Goal: Task Accomplishment & Management: Manage account settings

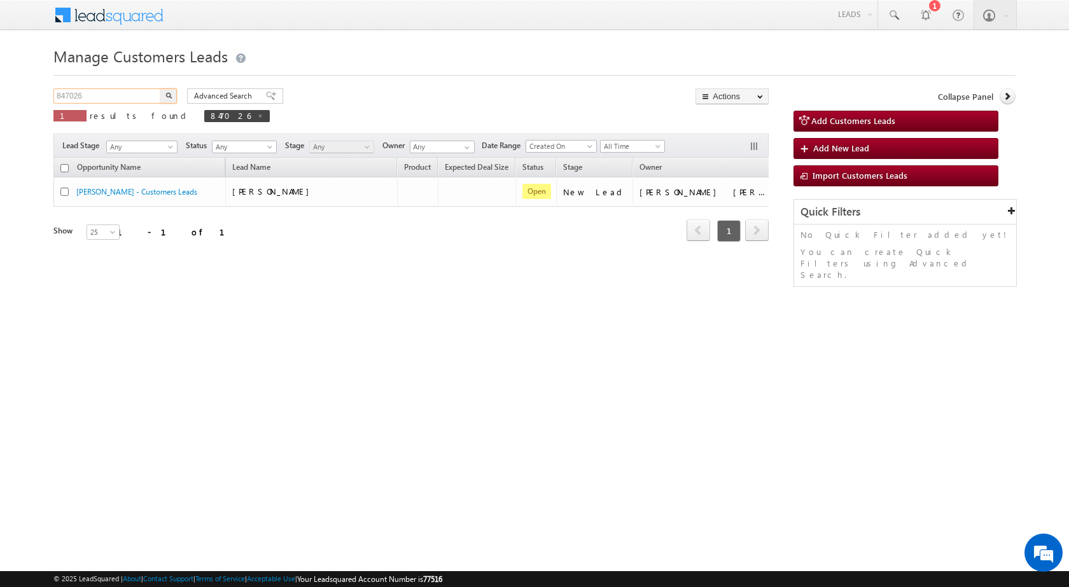
drag, startPoint x: 132, startPoint y: 101, endPoint x: 0, endPoint y: 101, distance: 132.4
click at [0, 101] on body "Menu [PERSON_NAME] sitar a7@ks erve." at bounding box center [534, 180] width 1069 height 361
paste input "50027"
type input "850027"
click at [165, 97] on img "button" at bounding box center [168, 95] width 6 height 6
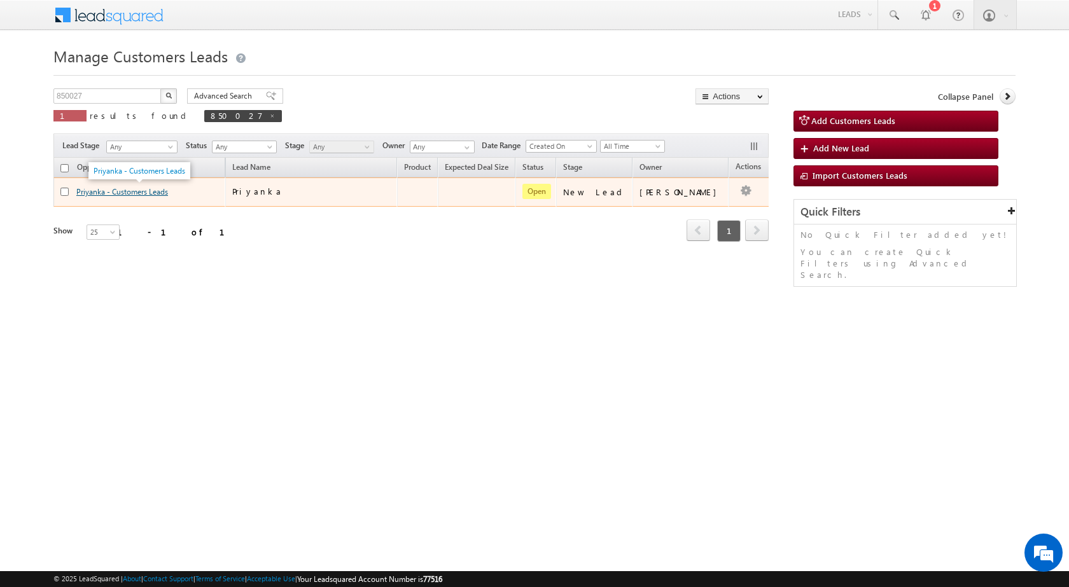
click at [113, 195] on link "Priyanka - Customers Leads" at bounding box center [122, 192] width 92 height 10
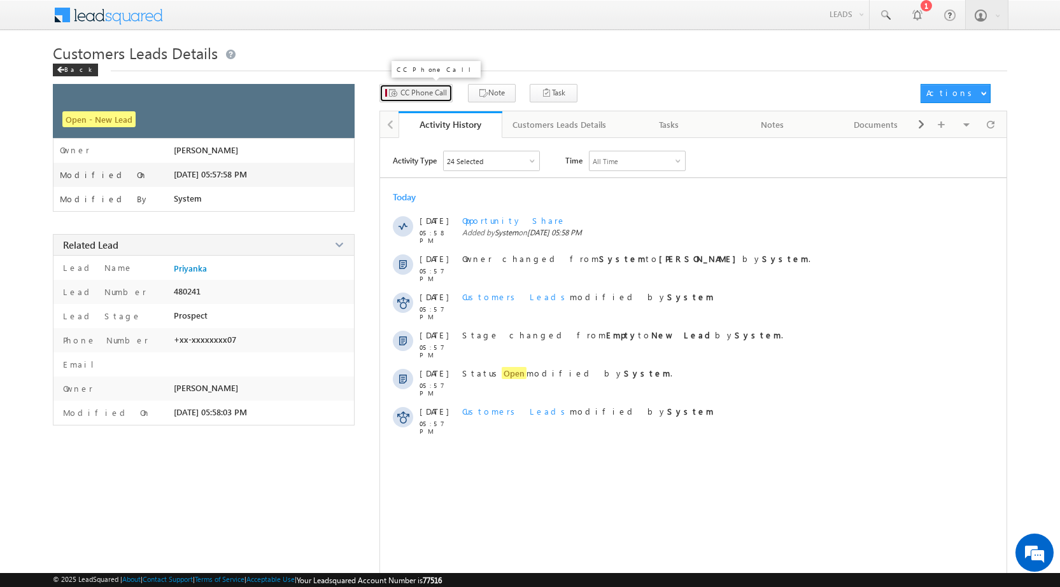
click at [412, 85] on button "CC Phone Call" at bounding box center [415, 93] width 73 height 18
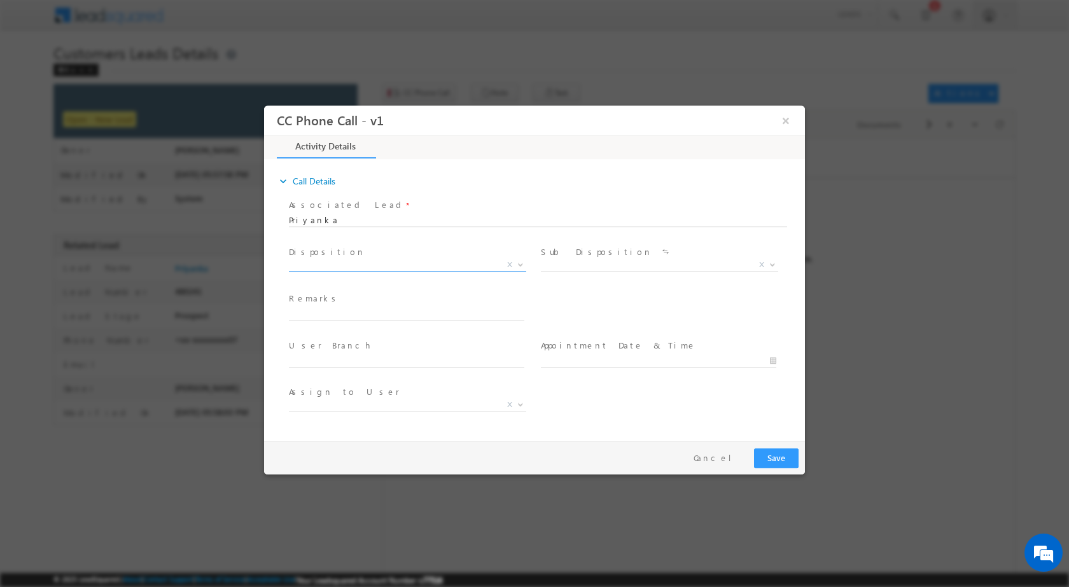
click at [523, 267] on span at bounding box center [519, 264] width 13 height 17
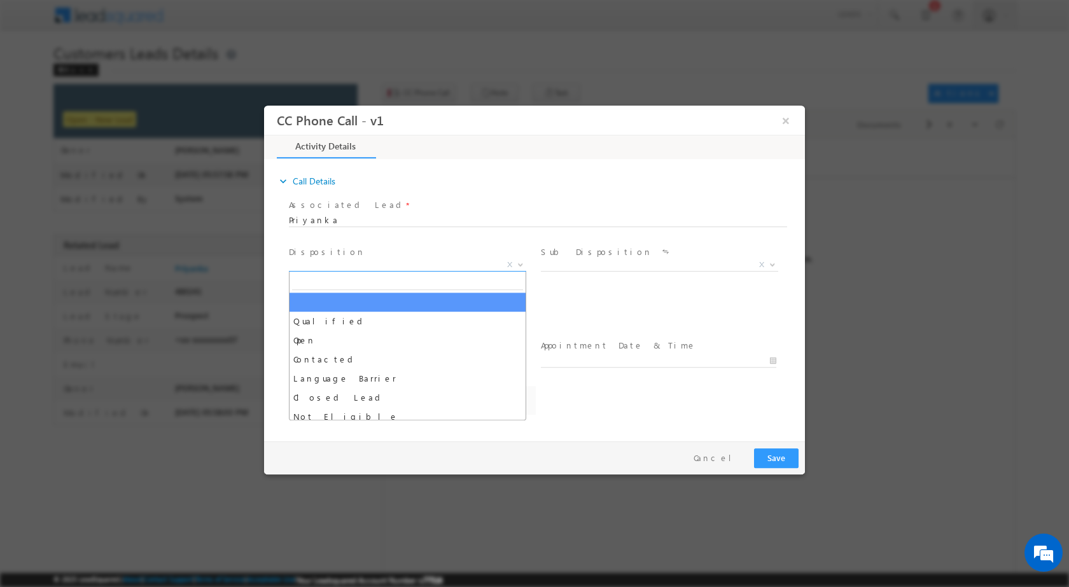
select select "aashish.pawar@sgrlimited.in"
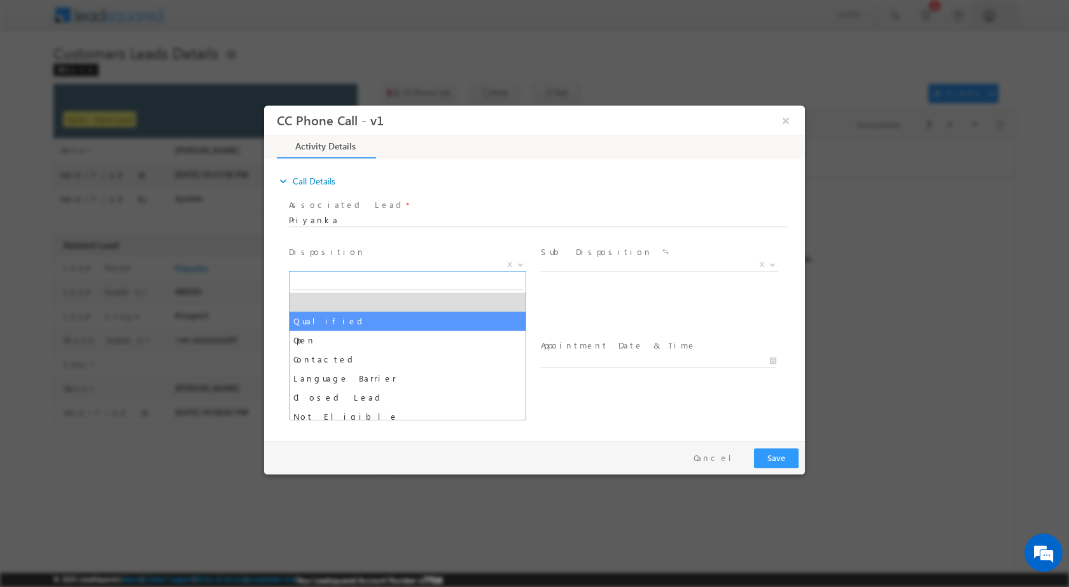
drag, startPoint x: 423, startPoint y: 318, endPoint x: 795, endPoint y: 289, distance: 372.8
select select "Qualified"
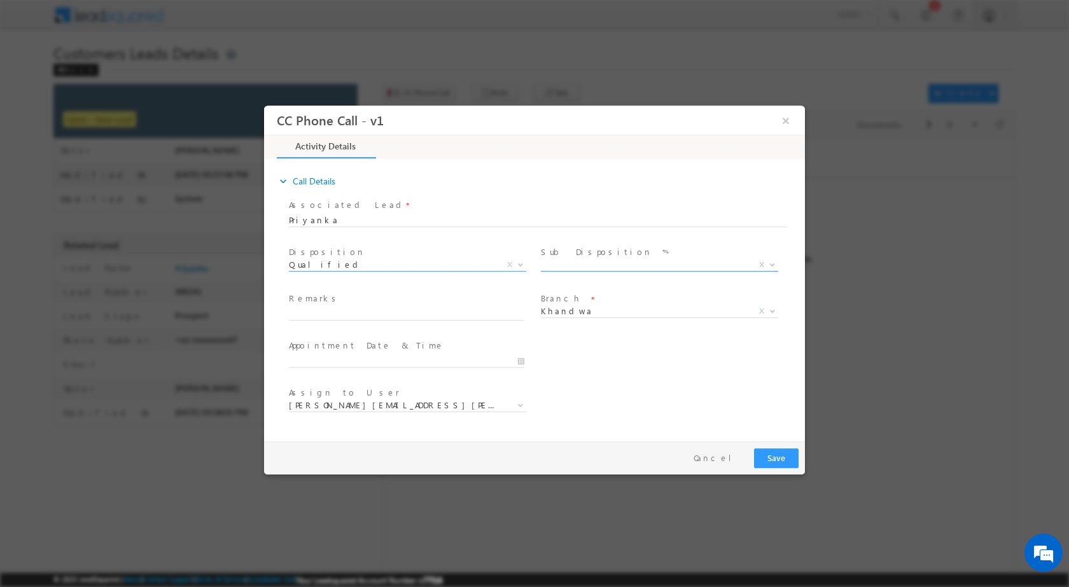
click at [767, 265] on span at bounding box center [771, 264] width 13 height 17
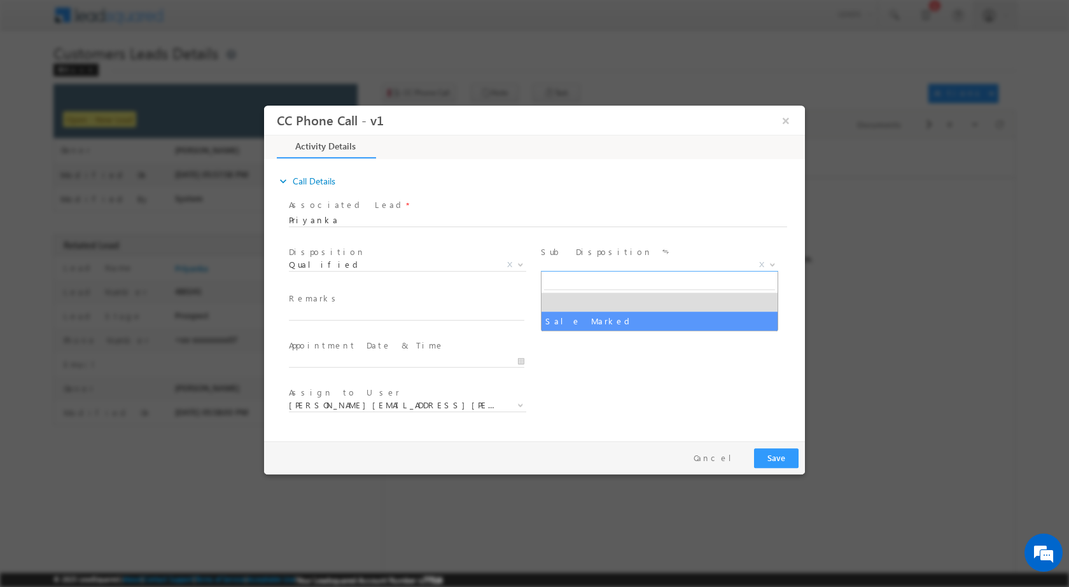
select select "Sale Marked"
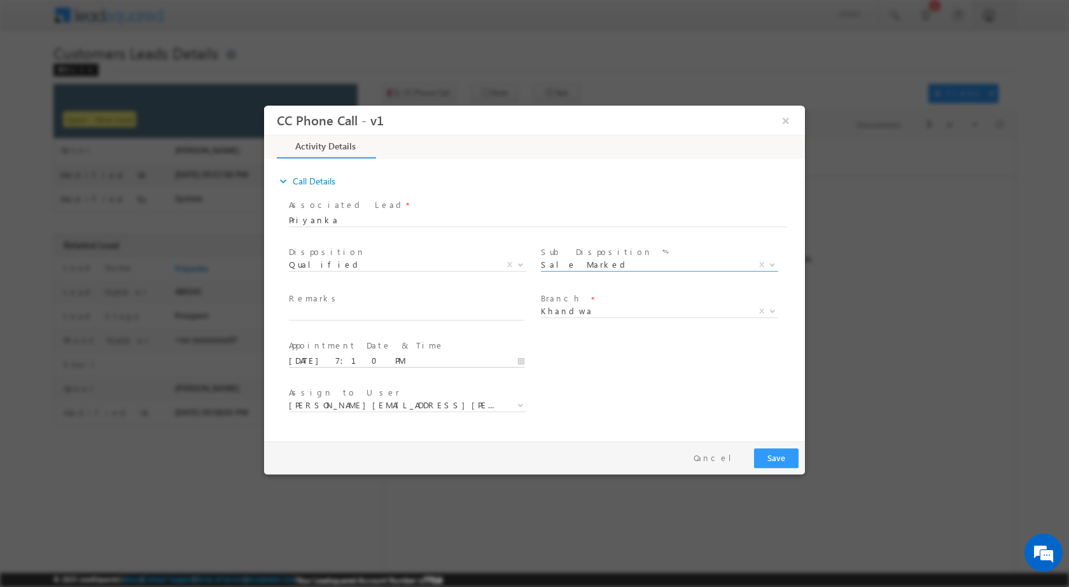
click at [516, 362] on input "09/08/2025 7:10 PM" at bounding box center [406, 360] width 235 height 13
type input "09/09/2025 7:10 PM"
type input "11"
type input "09/09/2025 11:10 PM"
click at [370, 347] on input "10" at bounding box center [370, 345] width 53 height 8
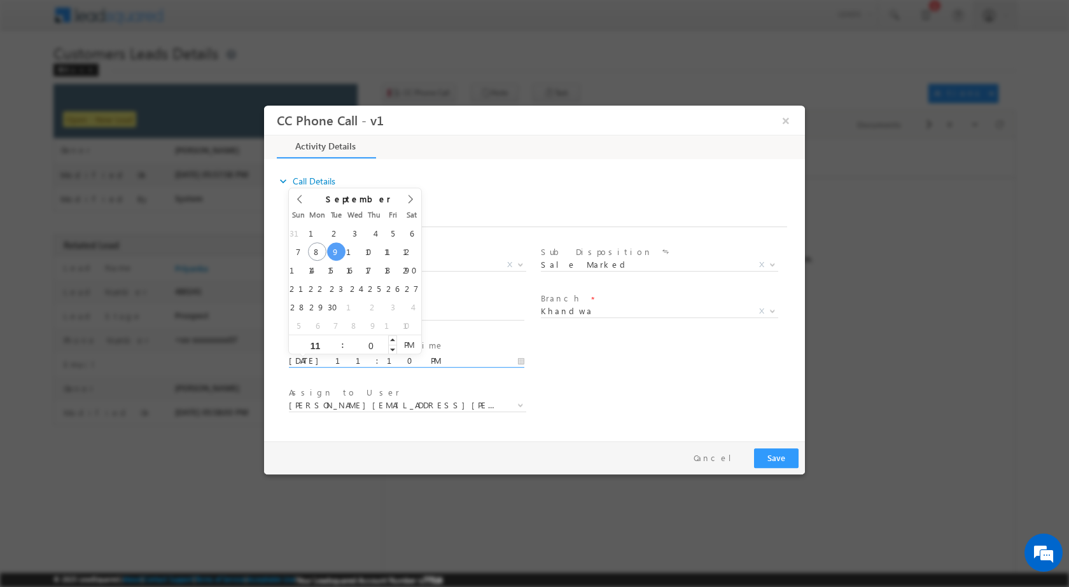
type input "00"
type input "09/09/2025 11:00 AM"
click at [404, 350] on span "AM" at bounding box center [409, 344] width 24 height 19
click at [723, 374] on div "User Branch * Appointment Date & Time * 09/09/2025 11:00 AM" at bounding box center [545, 359] width 519 height 47
click at [520, 412] on span at bounding box center [519, 404] width 13 height 17
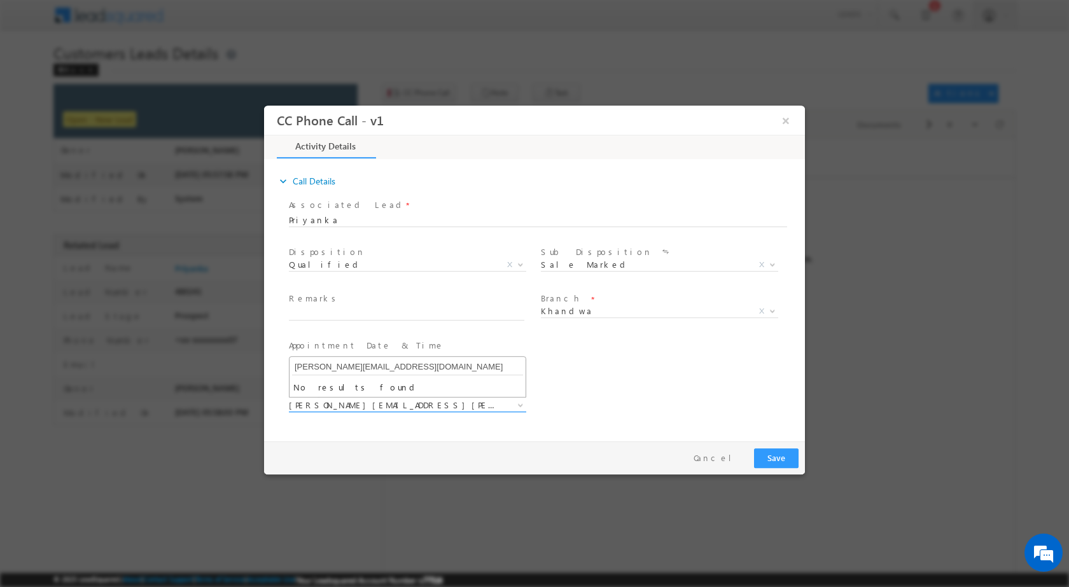
type input "nitesh.patel1@sgrlimited.in"
click at [422, 311] on input "text" at bounding box center [406, 313] width 235 height 13
paste input "08/09-Customer Name is Priyanka customer age is 23 yrs Loan type is Constructio…"
type input "08/09-Customer Name is Priyanka customer age is 23 yrs Loan type is Constructio…"
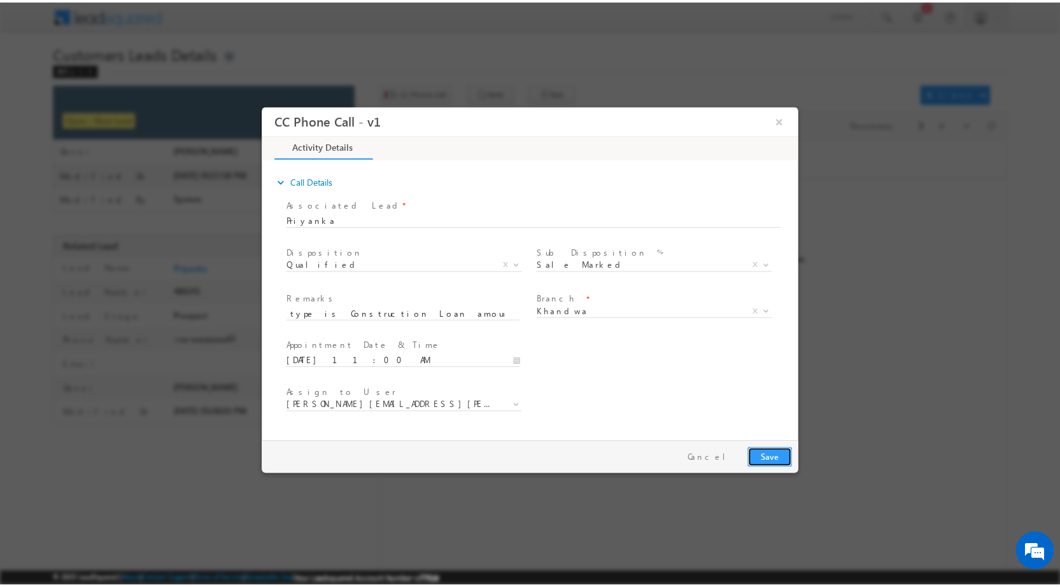
scroll to position [0, 0]
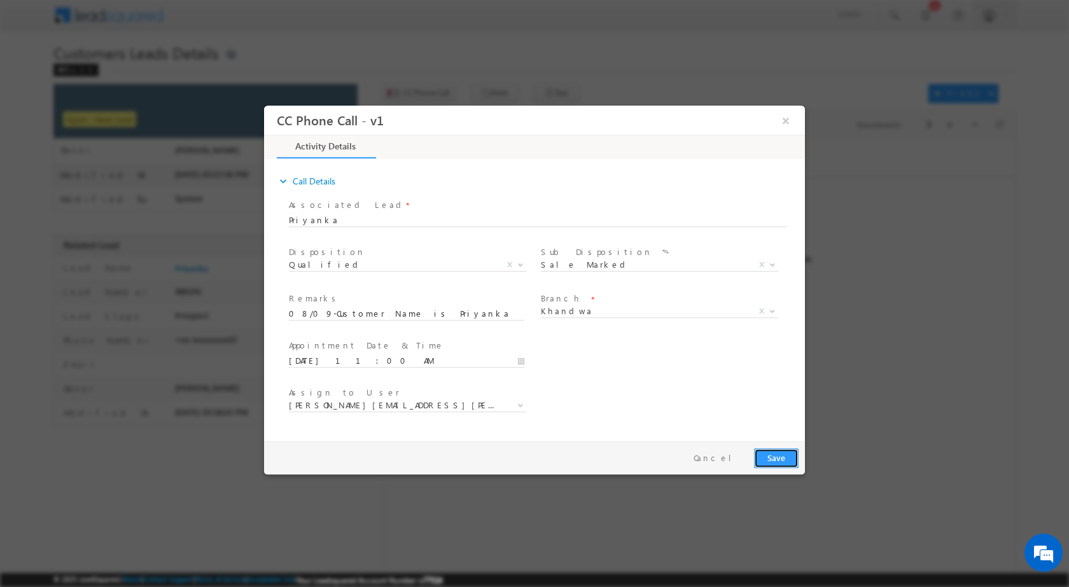
click at [771, 457] on button "Save" at bounding box center [776, 458] width 45 height 20
click at [784, 115] on button "×" at bounding box center [786, 120] width 22 height 24
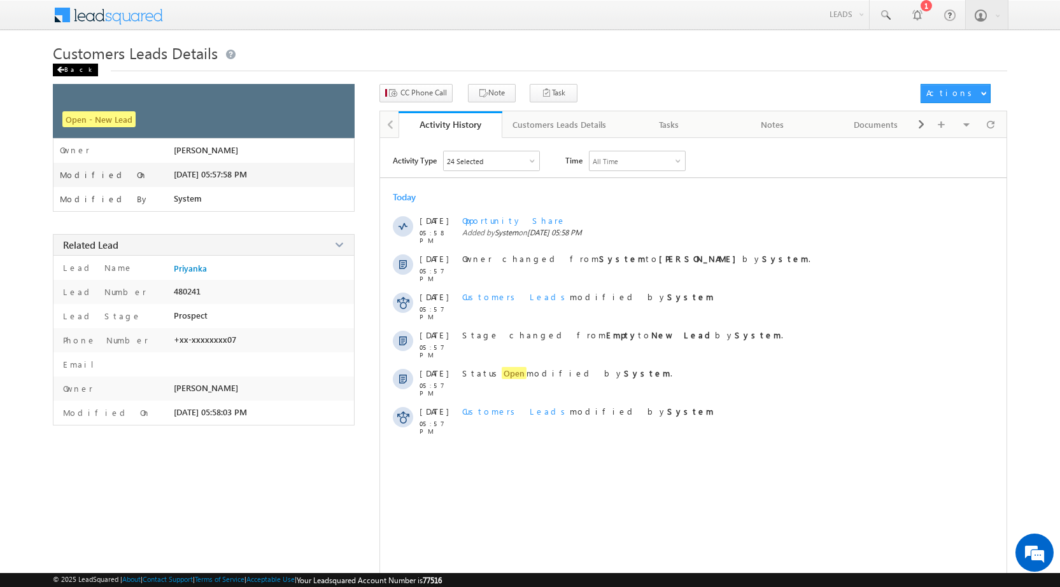
click at [60, 67] on span at bounding box center [61, 70] width 8 height 6
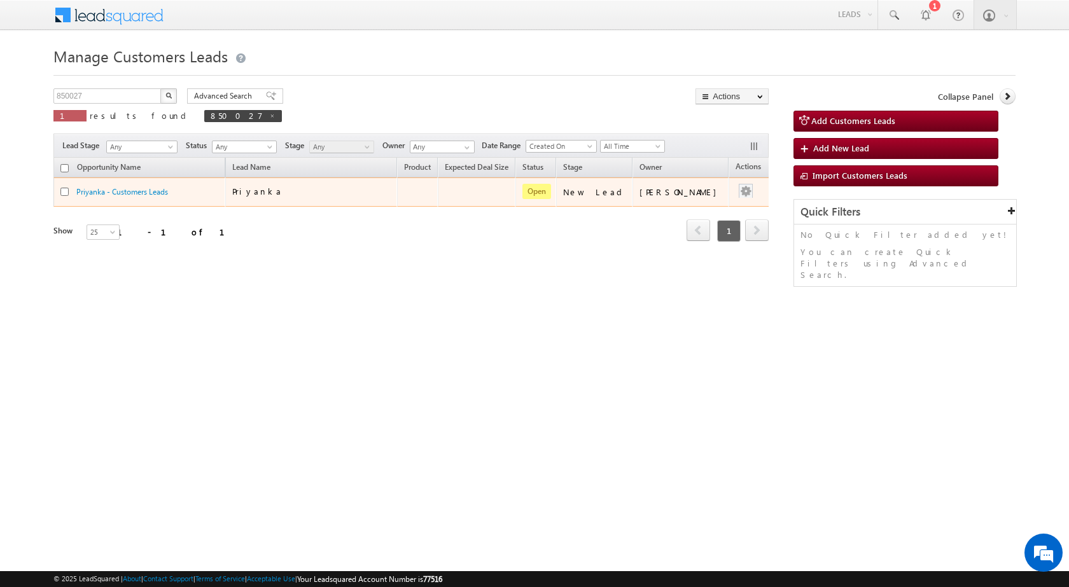
click at [739, 189] on button "button" at bounding box center [745, 191] width 13 height 13
click at [692, 207] on link "Edit" at bounding box center [721, 207] width 64 height 15
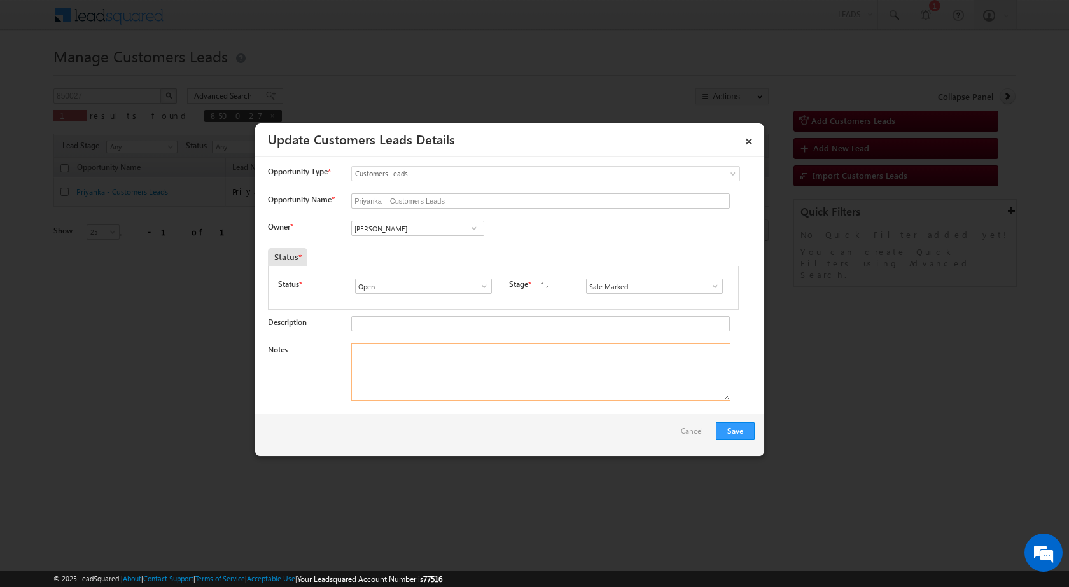
click at [482, 355] on textarea "Notes" at bounding box center [540, 372] width 379 height 57
paste textarea "08/09-Customer Name is Priyanka customer age is 23 yrs Loan type is Constructio…"
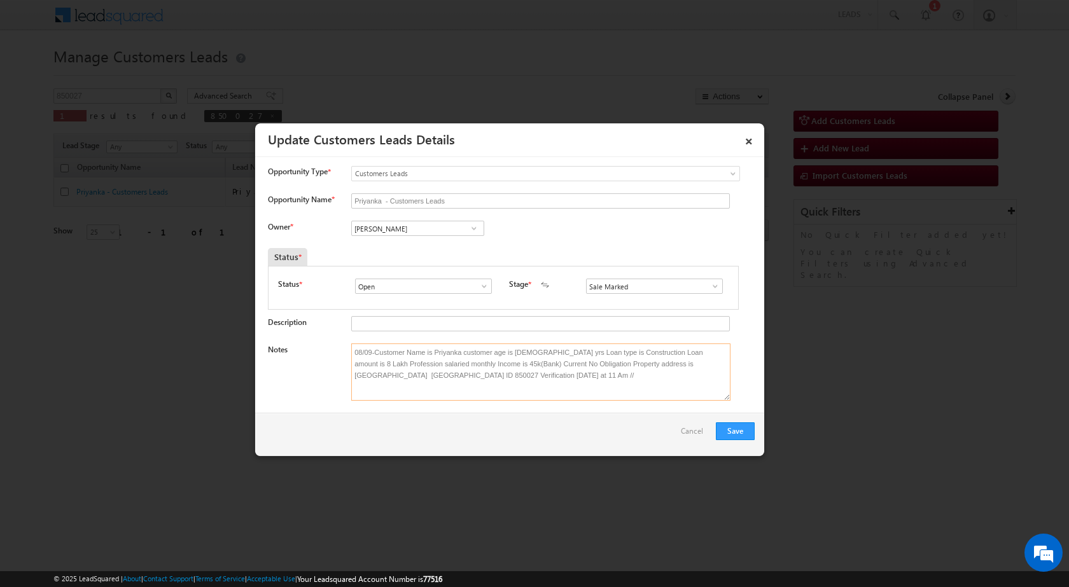
type textarea "08/09-Customer Name is Priyanka customer age is 23 yrs Loan type is Constructio…"
click at [468, 227] on span at bounding box center [474, 228] width 13 height 10
paste input "nitesh.patel1@sgrlimited.in"
click at [443, 253] on span "nitesh.patel1@sgrlimited.in" at bounding box center [413, 254] width 115 height 10
type input "Nitesh Patel"
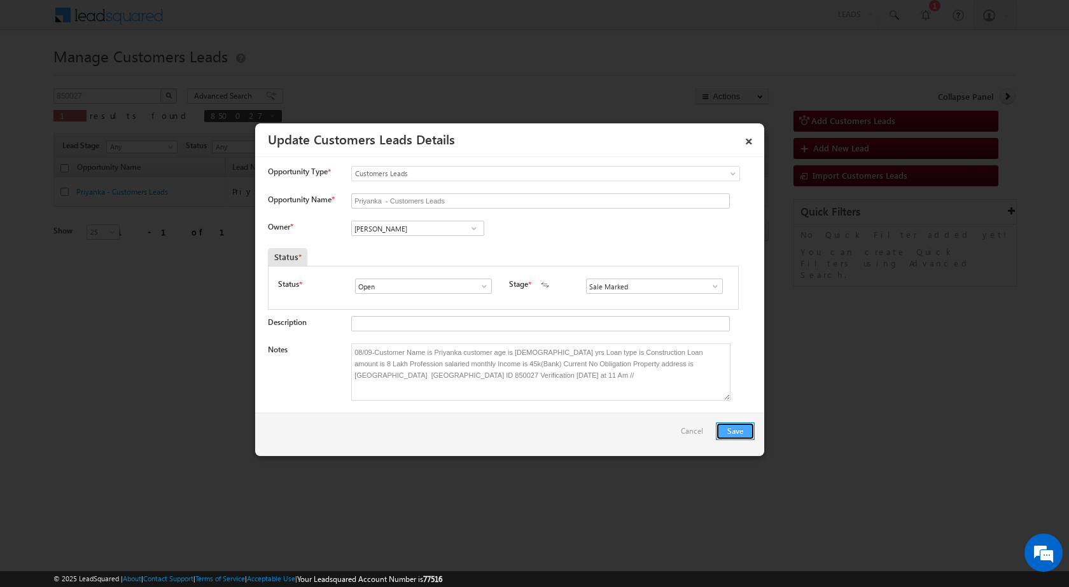
click at [739, 426] on button "Save" at bounding box center [735, 432] width 39 height 18
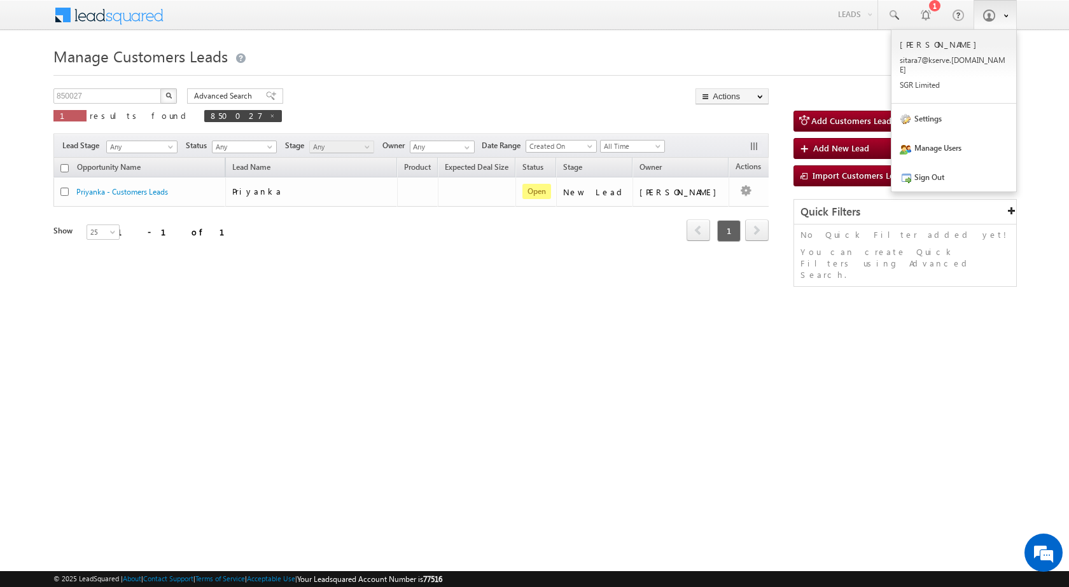
click at [998, 18] on span at bounding box center [1002, 15] width 11 height 11
click at [959, 174] on link "Sign Out" at bounding box center [954, 176] width 125 height 29
